Goal: Task Accomplishment & Management: Manage account settings

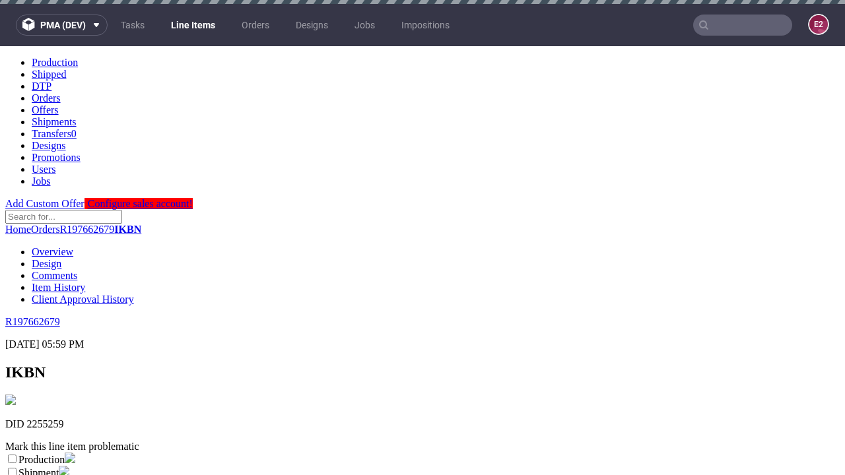
scroll to position [232, 0]
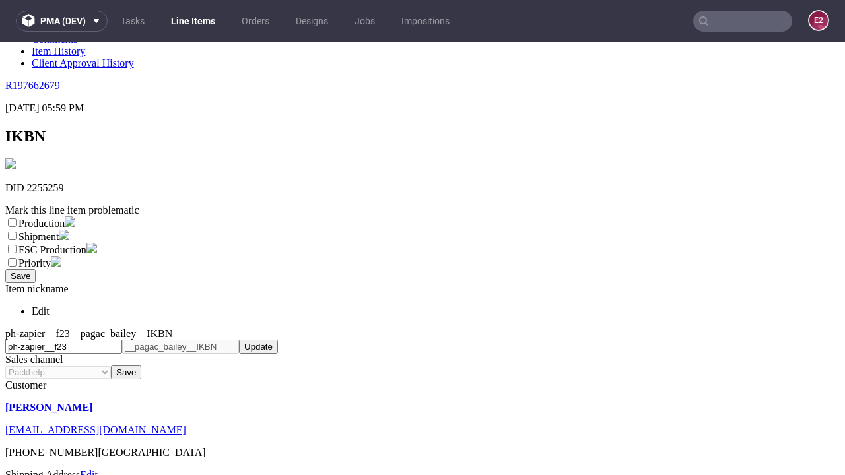
select select "dtp_ca_needed"
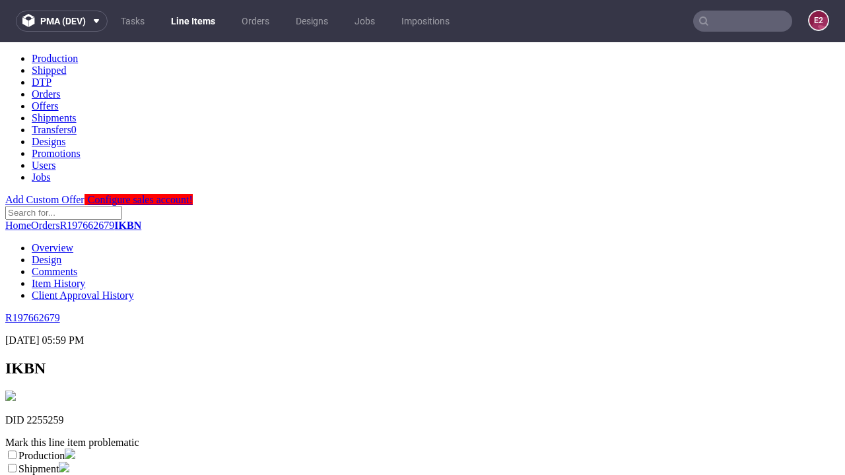
scroll to position [0, 0]
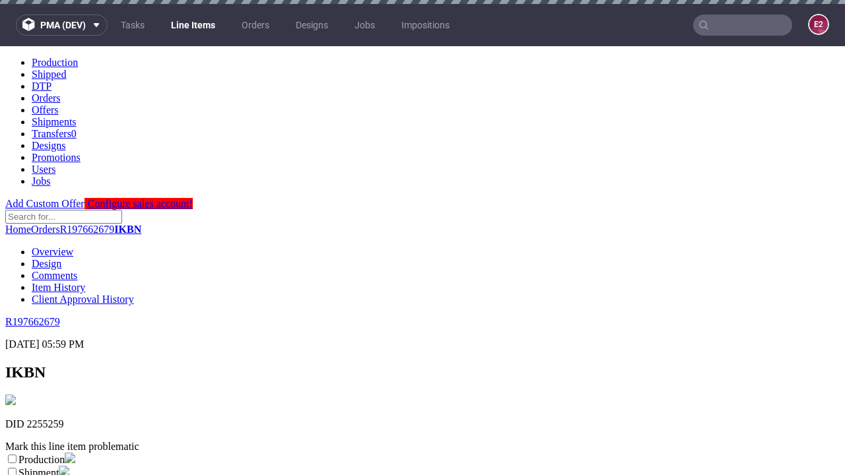
checkbox input "true"
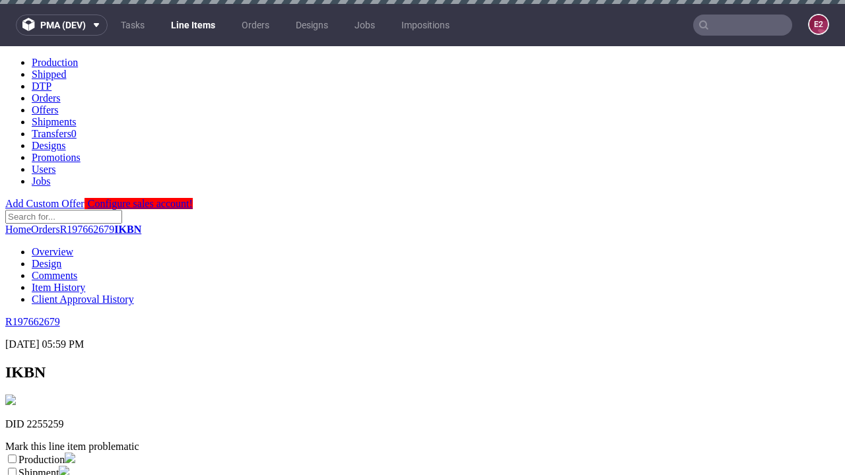
checkbox input "true"
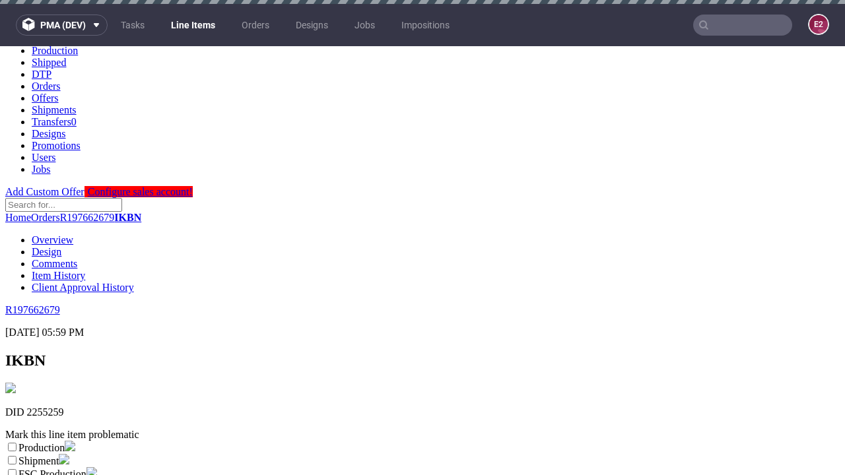
scroll to position [4, 0]
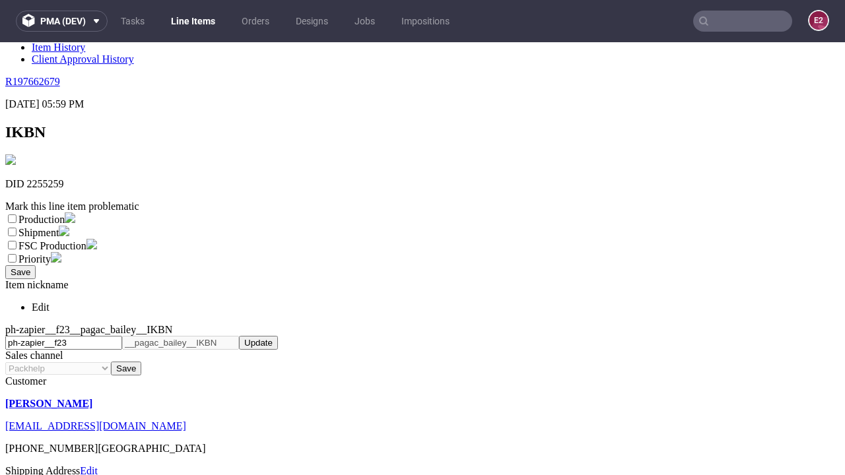
type textarea "test"
